Goal: Information Seeking & Learning: Find contact information

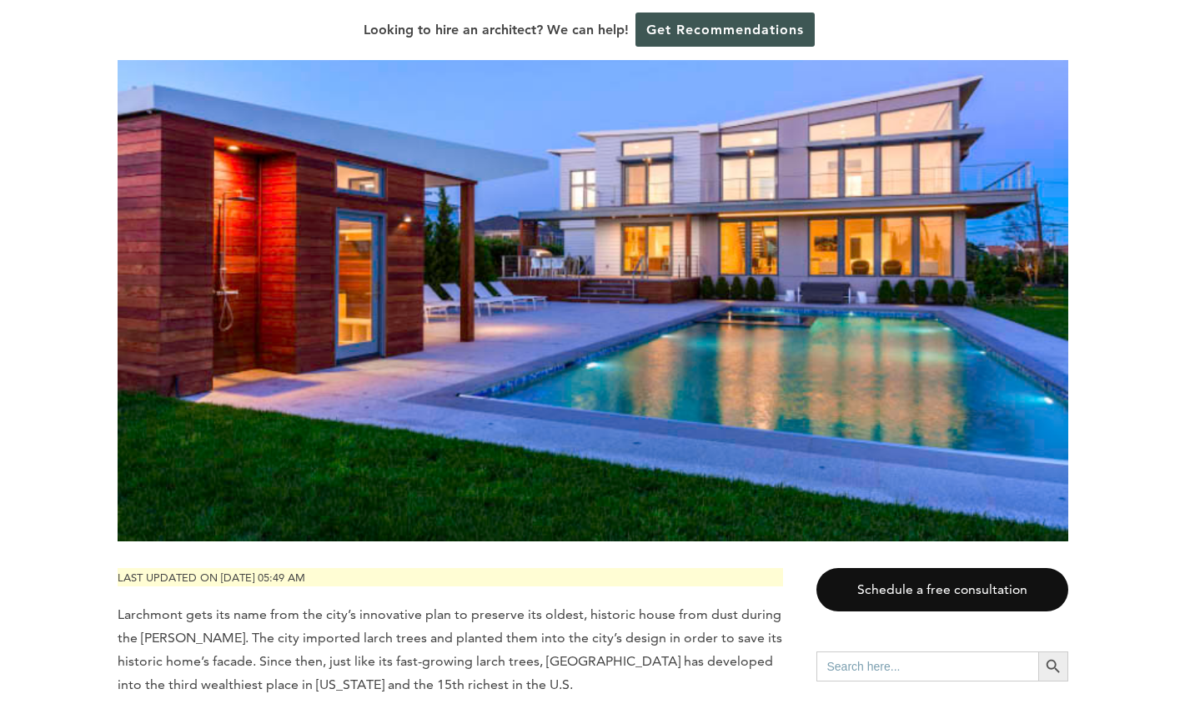
scroll to position [477, 0]
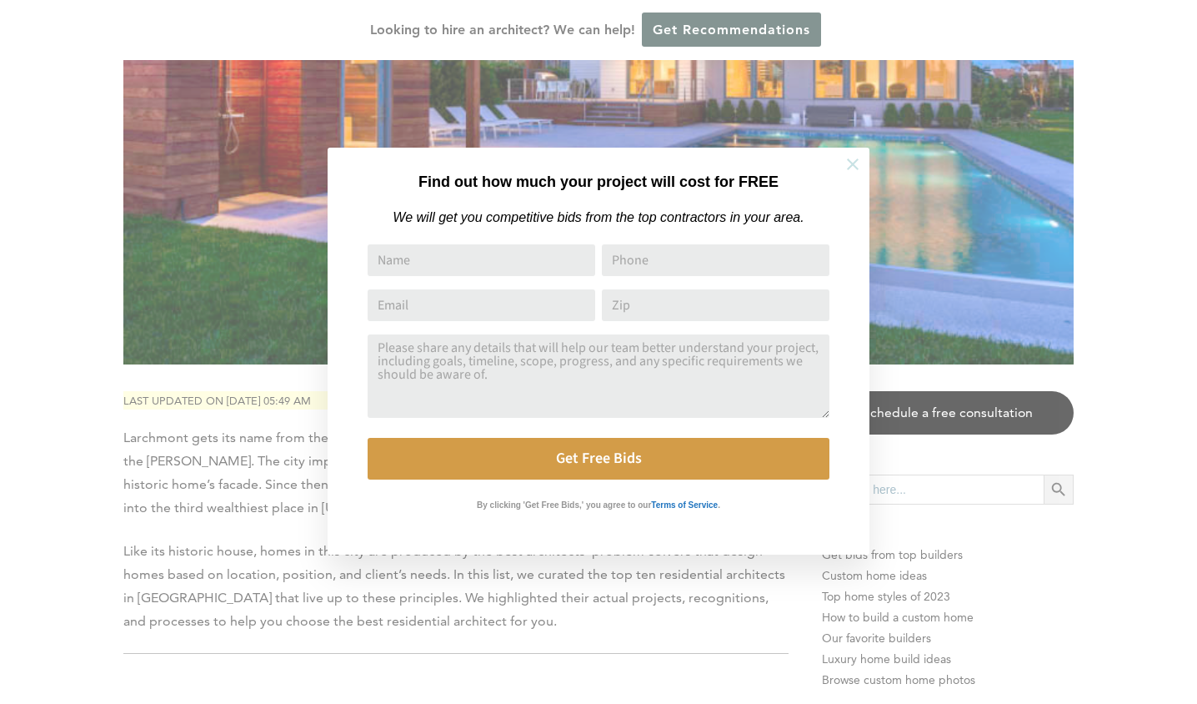
click at [847, 160] on icon at bounding box center [853, 164] width 18 height 18
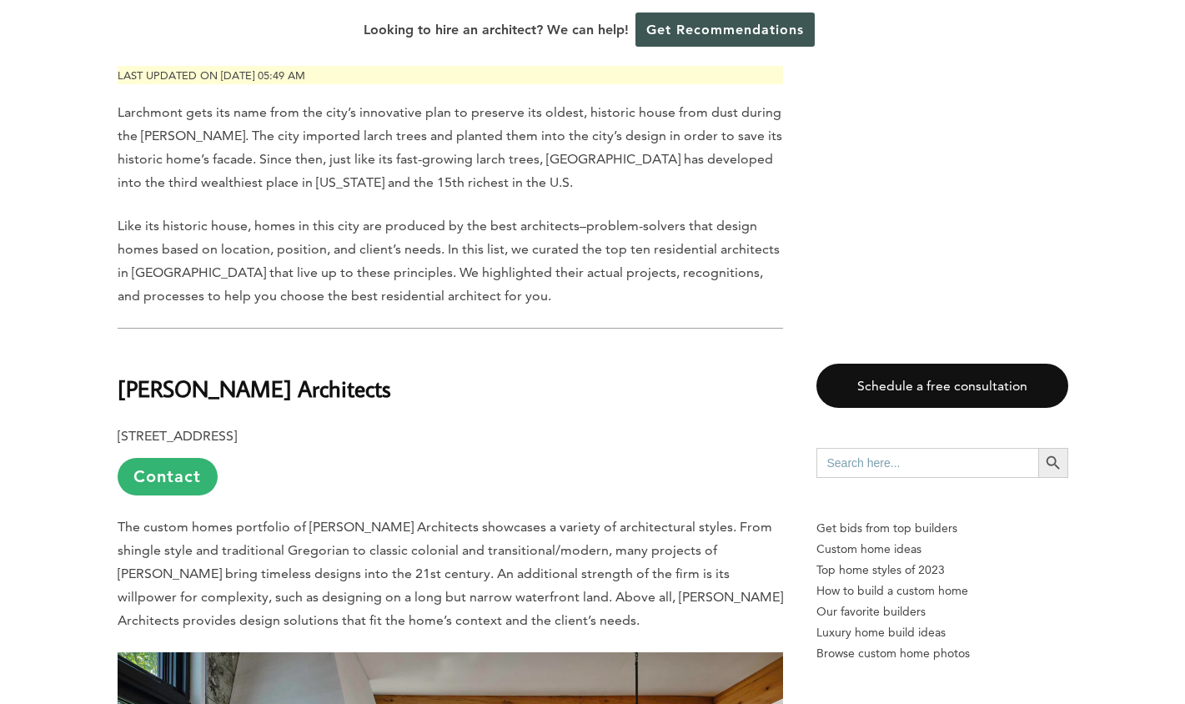
scroll to position [791, 0]
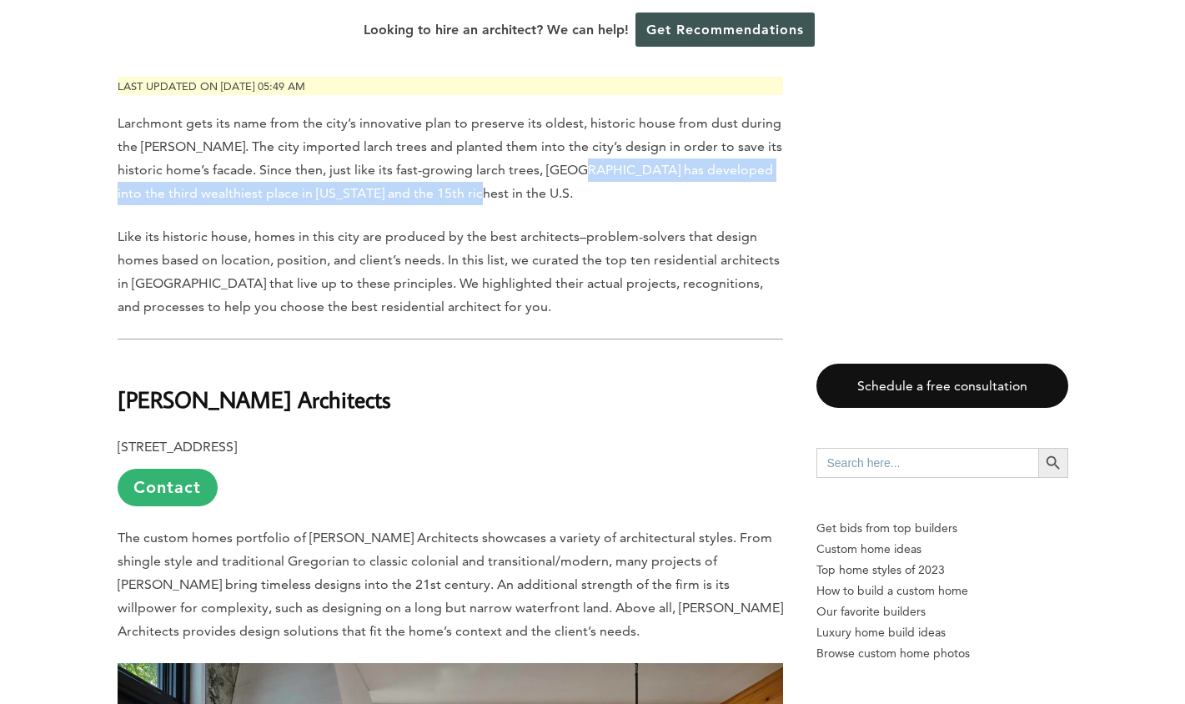
drag, startPoint x: 568, startPoint y: 163, endPoint x: 744, endPoint y: 202, distance: 180.0
click at [744, 202] on p "Larchmont gets its name from the city’s innovative plan to preserve its oldest,…" at bounding box center [450, 158] width 665 height 93
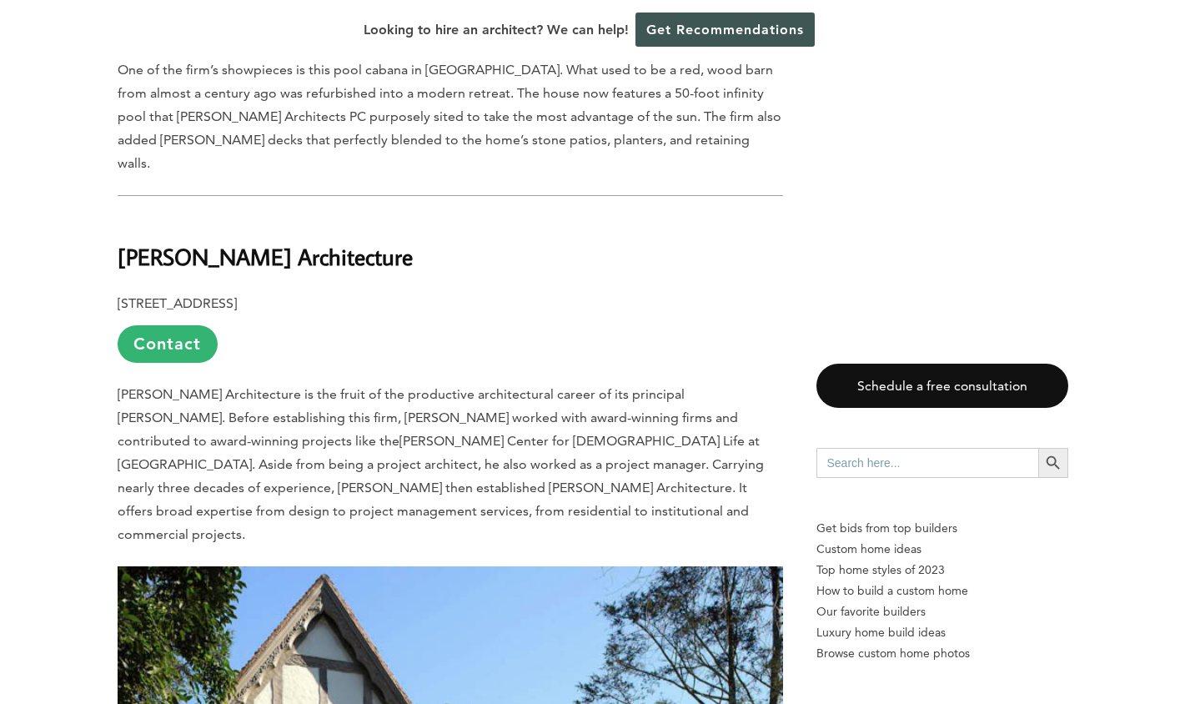
scroll to position [7898, 0]
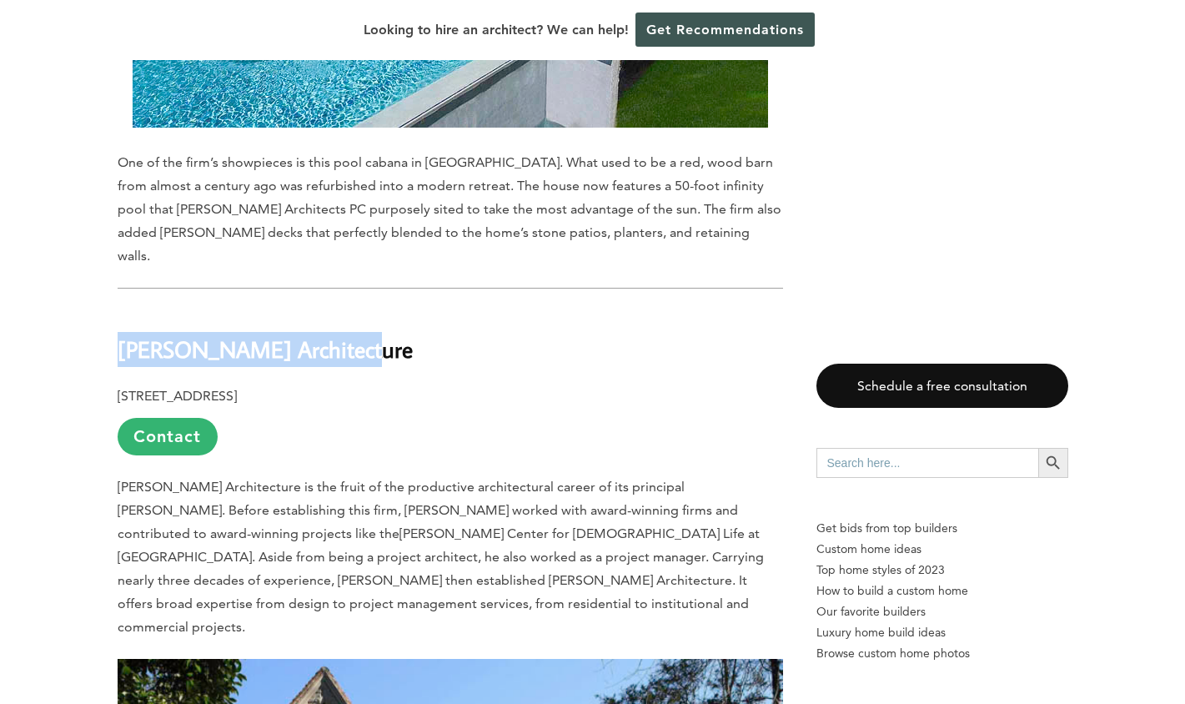
drag, startPoint x: 116, startPoint y: 247, endPoint x: 344, endPoint y: 259, distance: 228.8
copy b "[PERSON_NAME] Architecture"
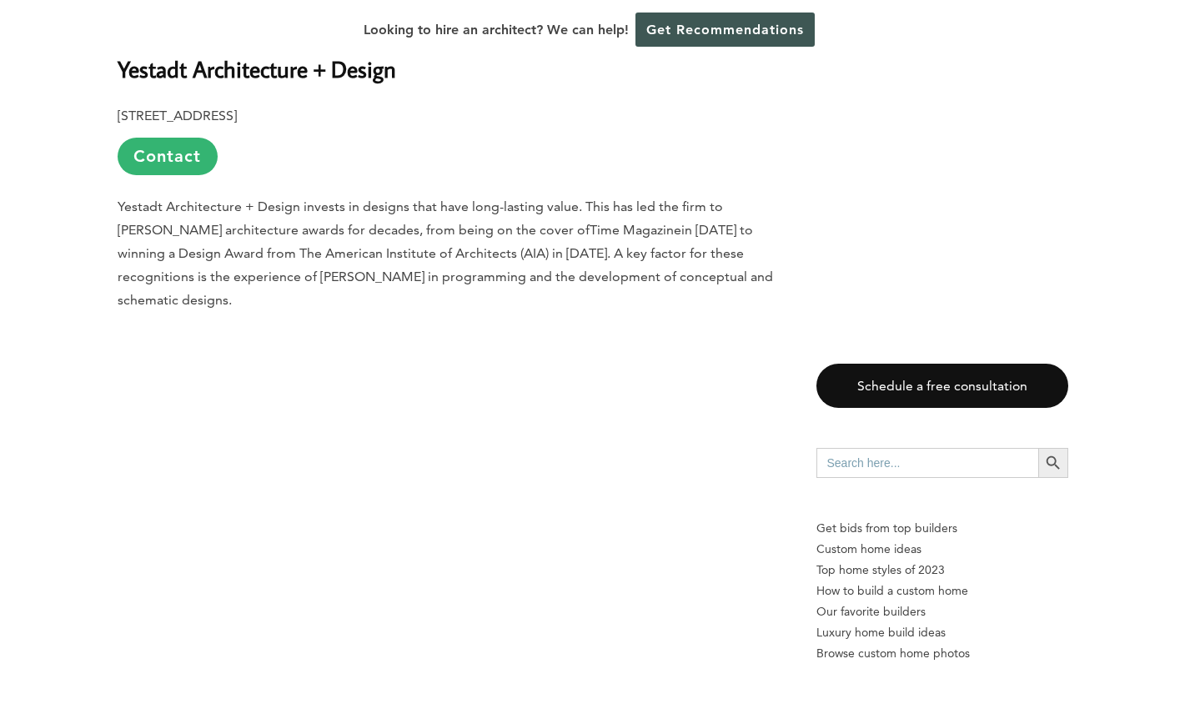
scroll to position [5327, 0]
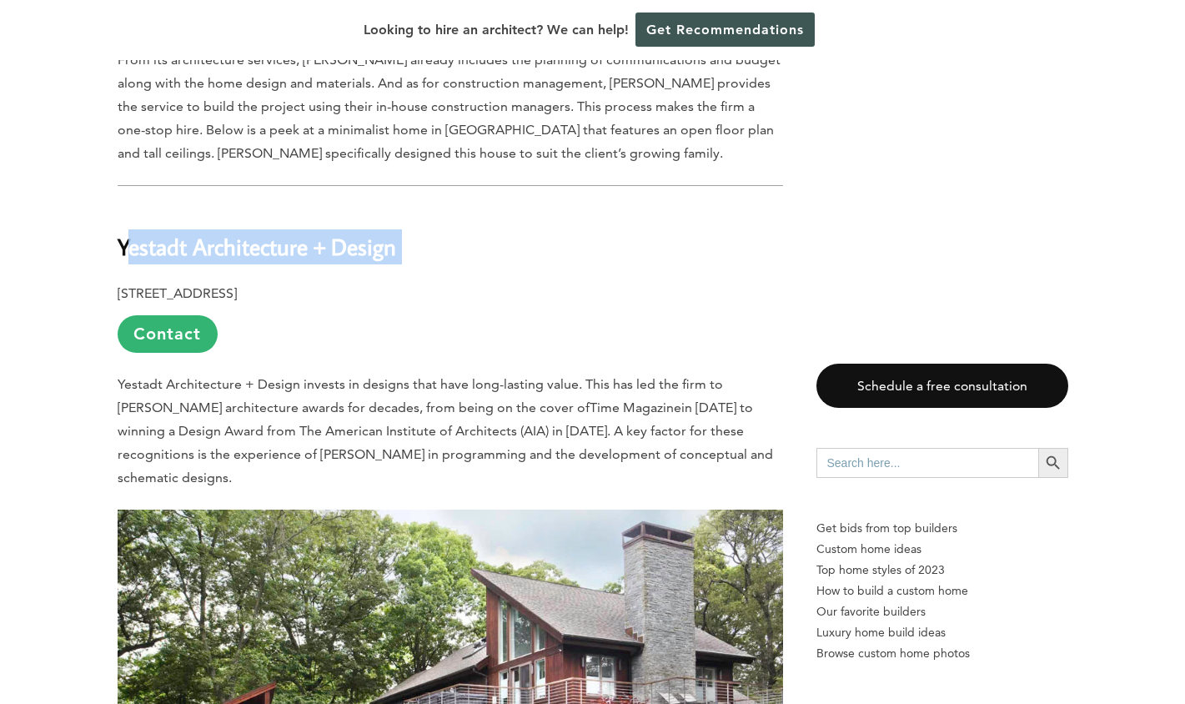
drag, startPoint x: 125, startPoint y: 243, endPoint x: 402, endPoint y: 261, distance: 277.3
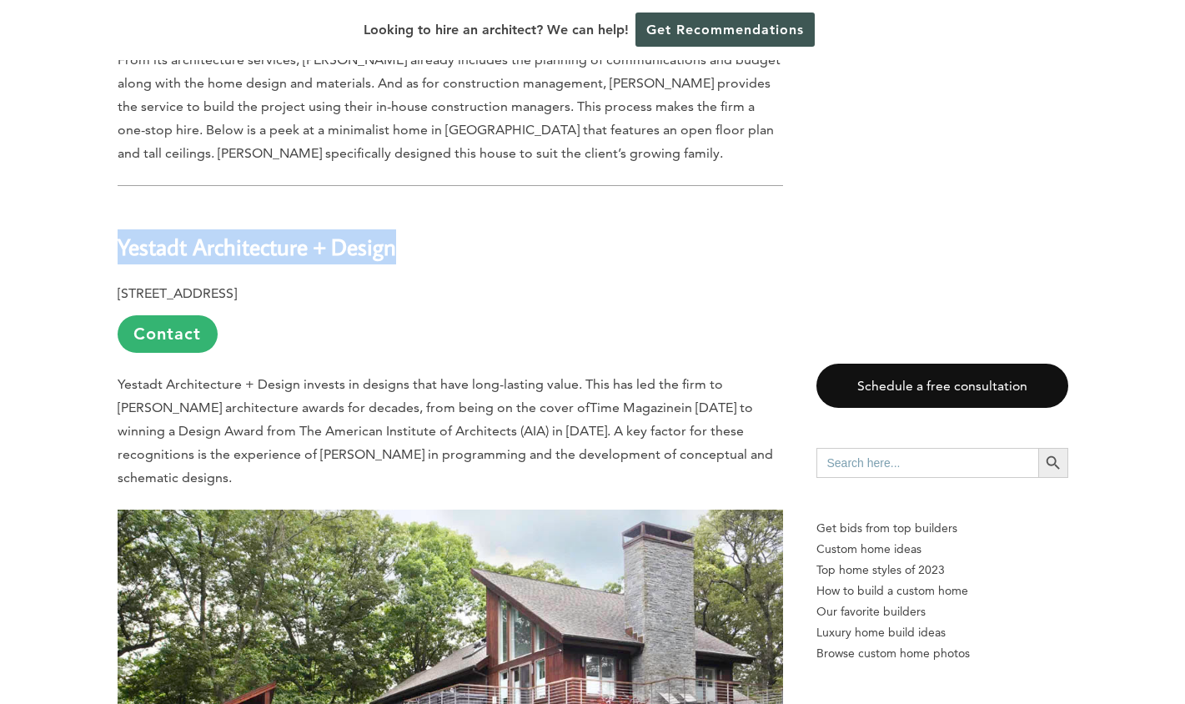
drag, startPoint x: 412, startPoint y: 250, endPoint x: 116, endPoint y: 245, distance: 296.0
click at [116, 245] on div "Last updated on [DATE] 05:49 am Larchmont gets its name from the city’s innovat…" at bounding box center [593, 5] width 1004 height 8980
copy b "Yestadt Architecture + Design"
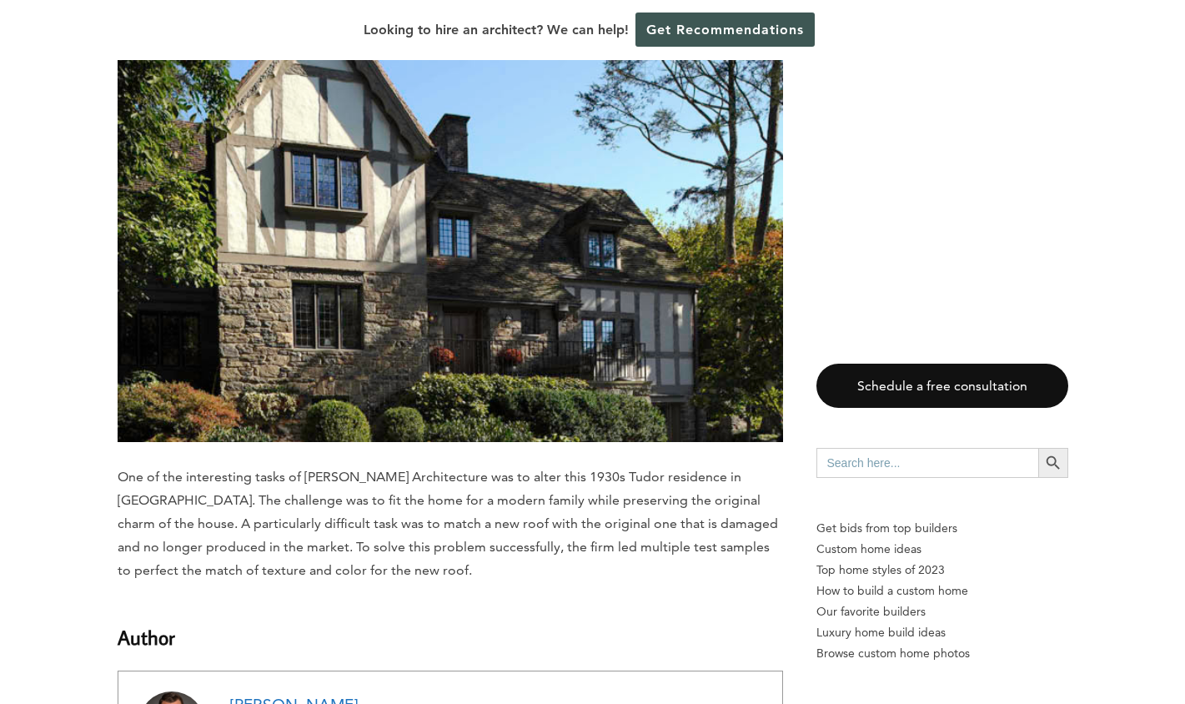
scroll to position [8283, 0]
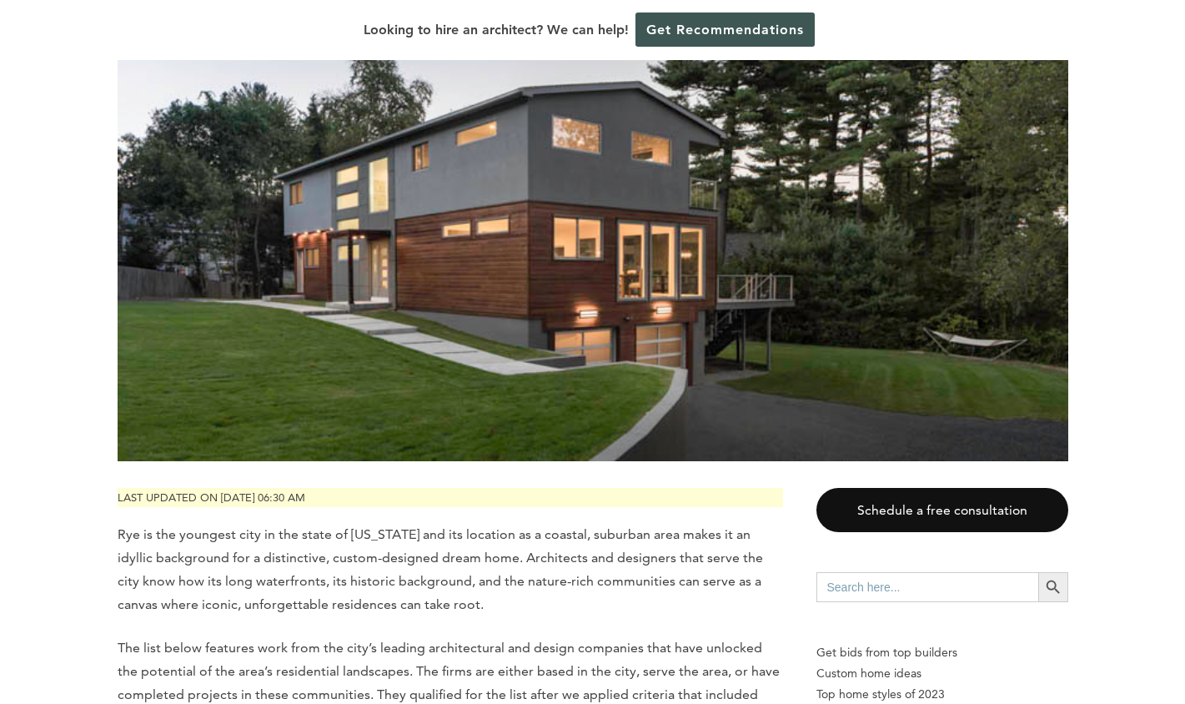
scroll to position [357, 0]
